Goal: Information Seeking & Learning: Learn about a topic

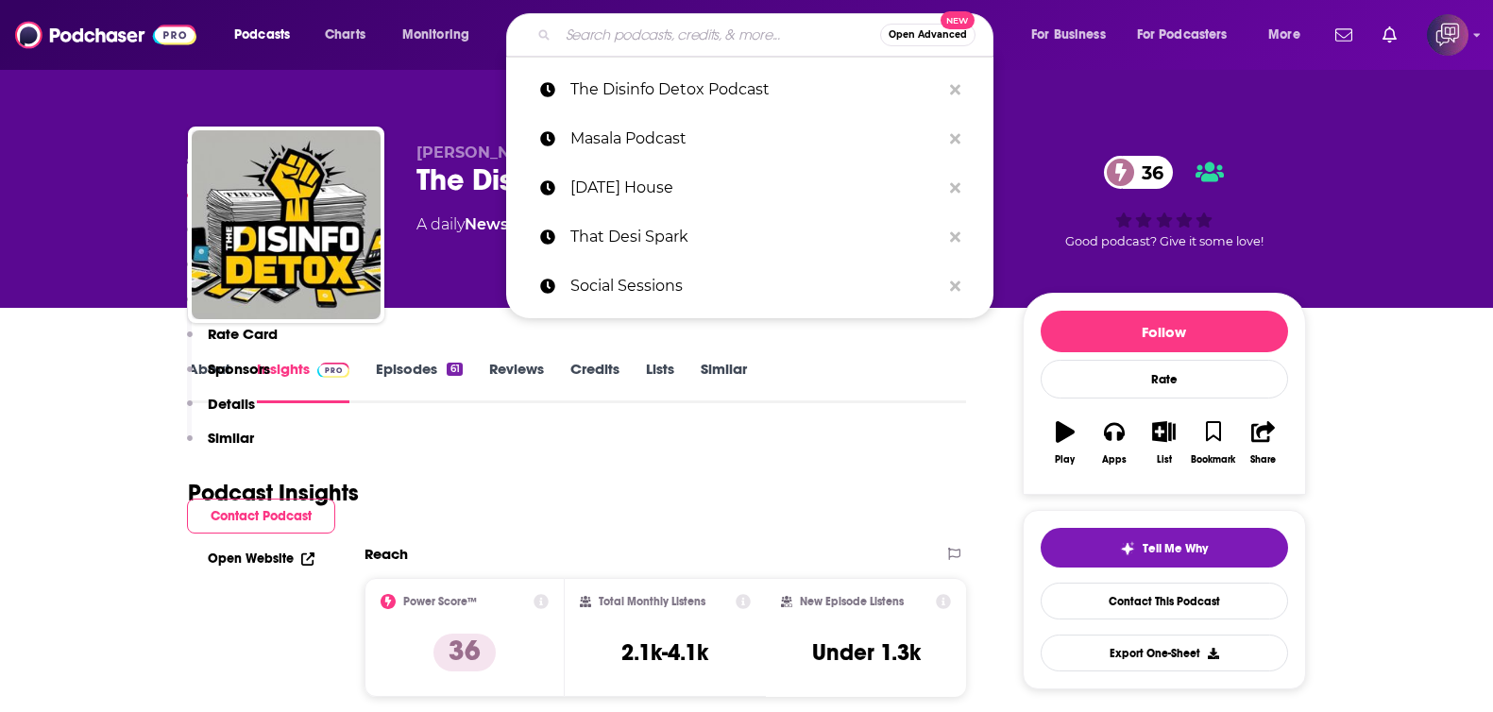
scroll to position [708, 0]
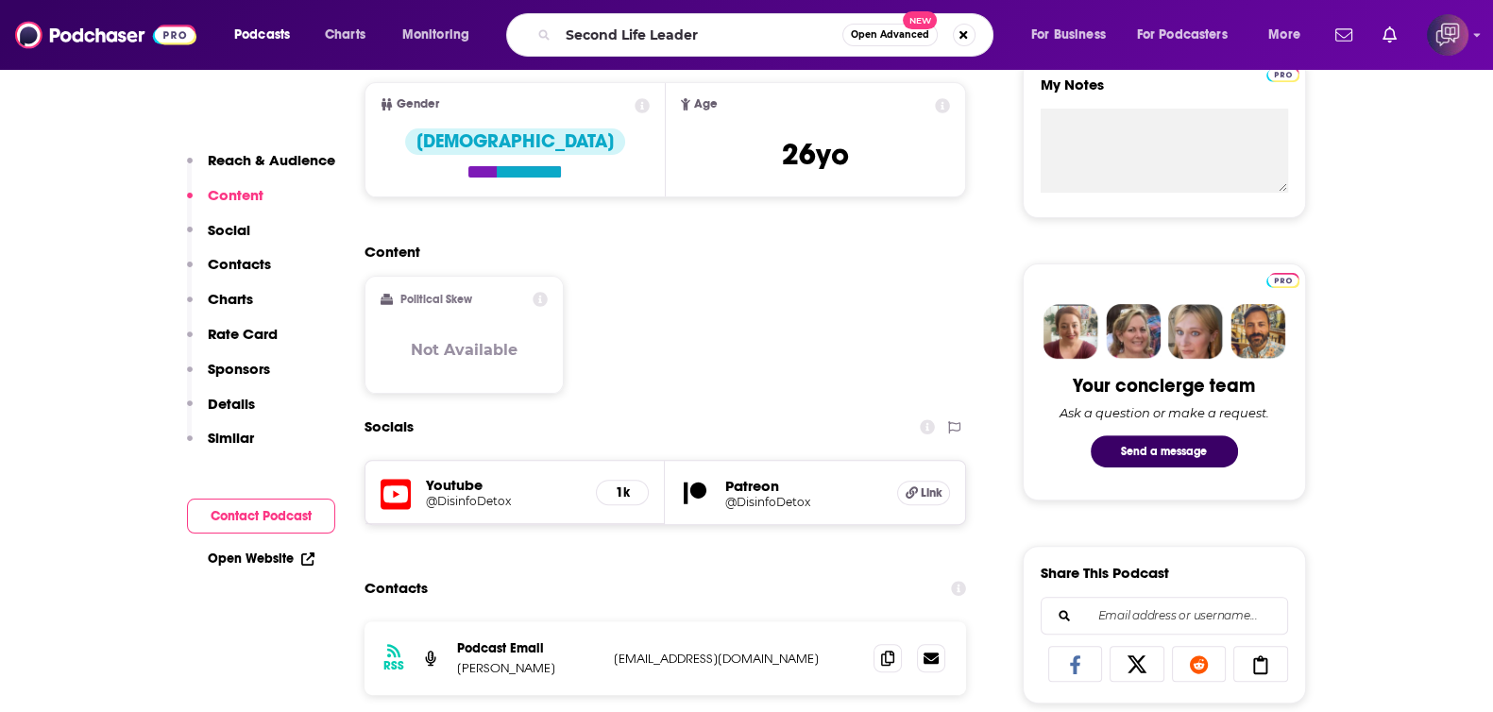
type input "Second Life Leader"
click at [907, 36] on span "Open Advanced" at bounding box center [890, 34] width 78 height 9
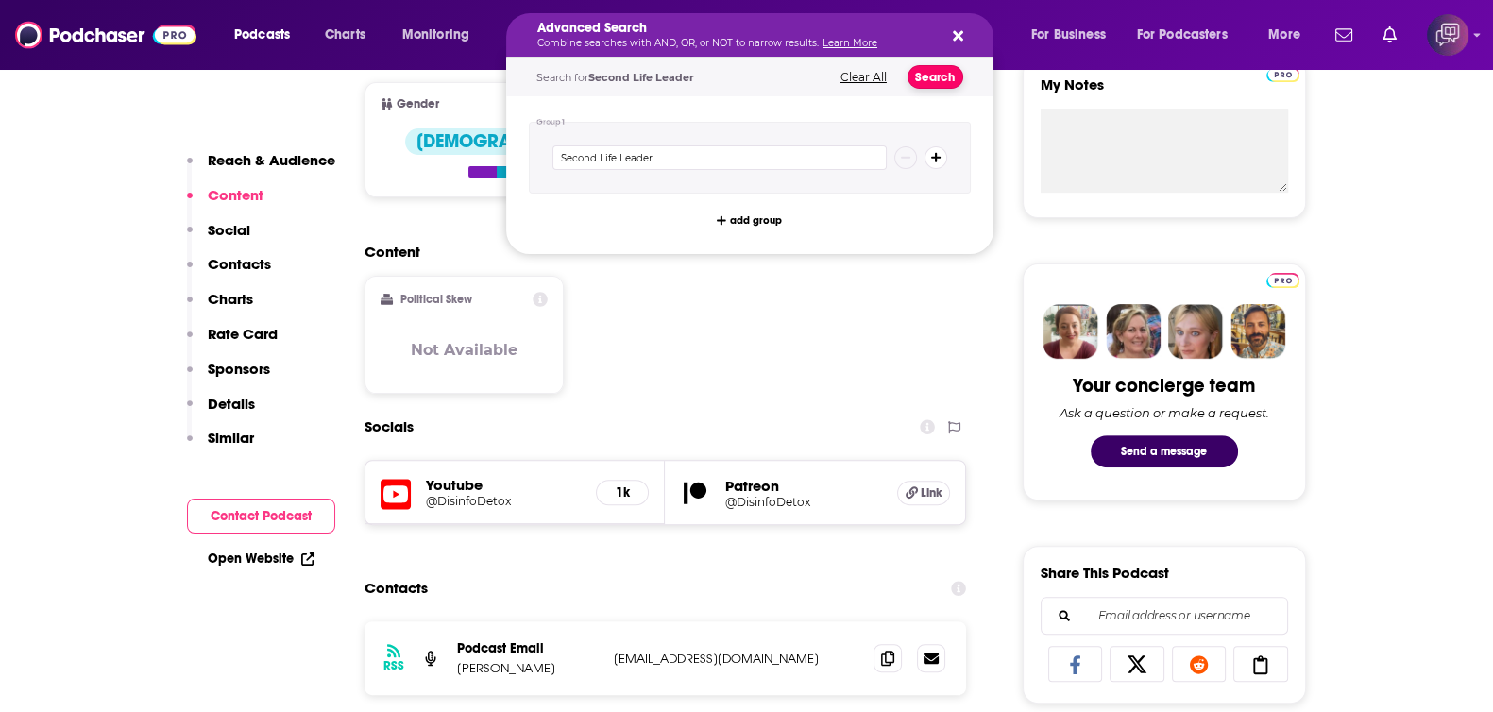
click at [938, 73] on button "Search" at bounding box center [936, 77] width 56 height 24
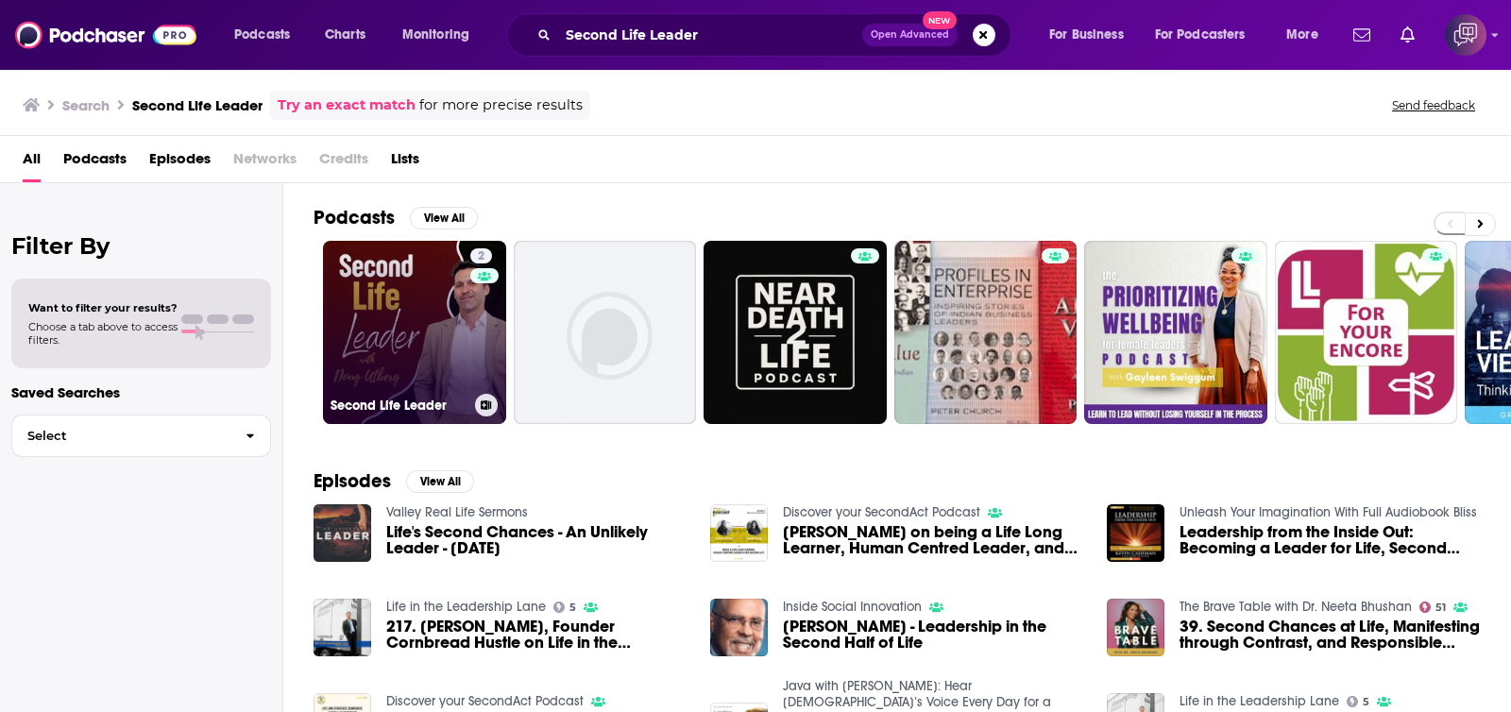
click at [433, 326] on link "2 Second Life Leader" at bounding box center [414, 332] width 183 height 183
